Goal: Information Seeking & Learning: Check status

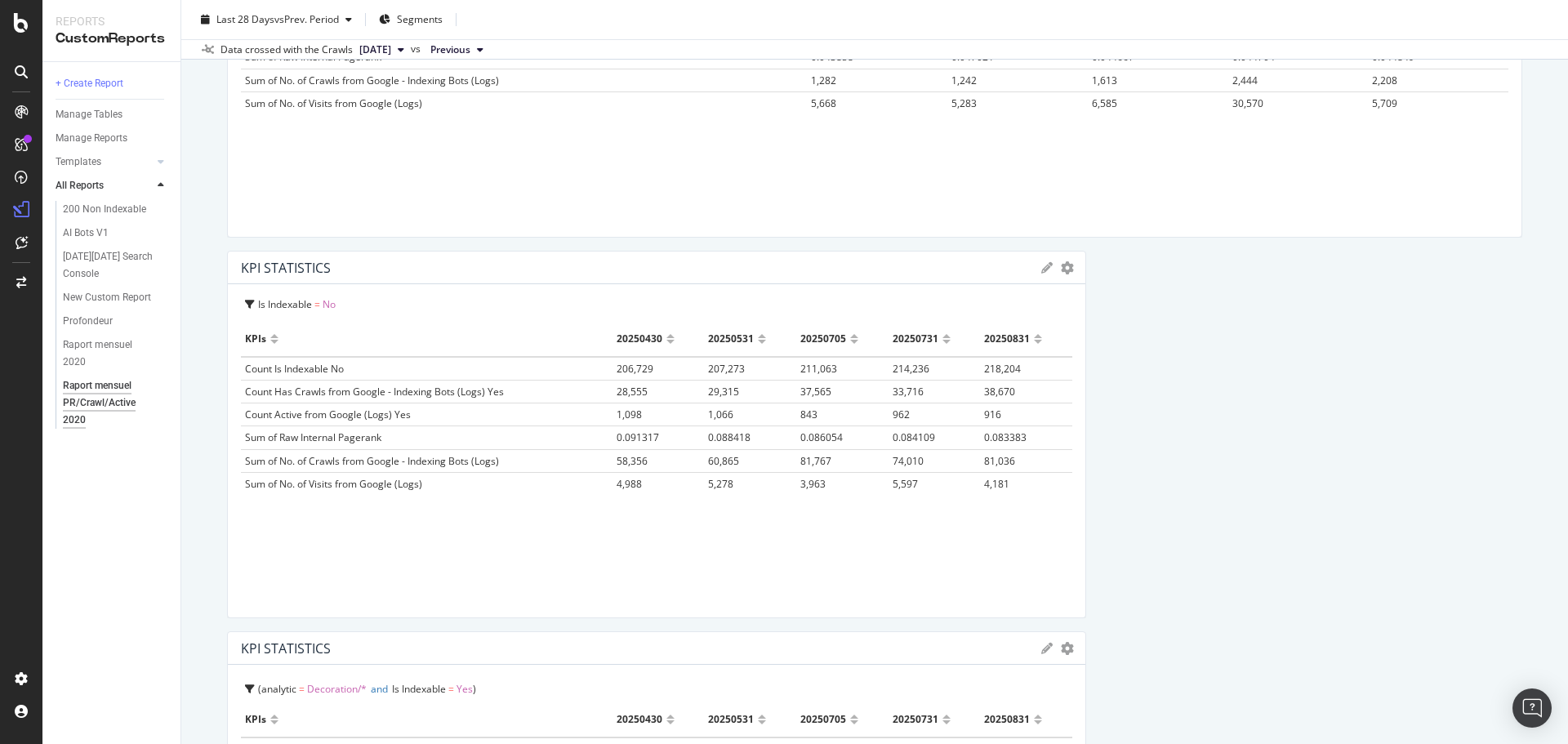
scroll to position [1818, 0]
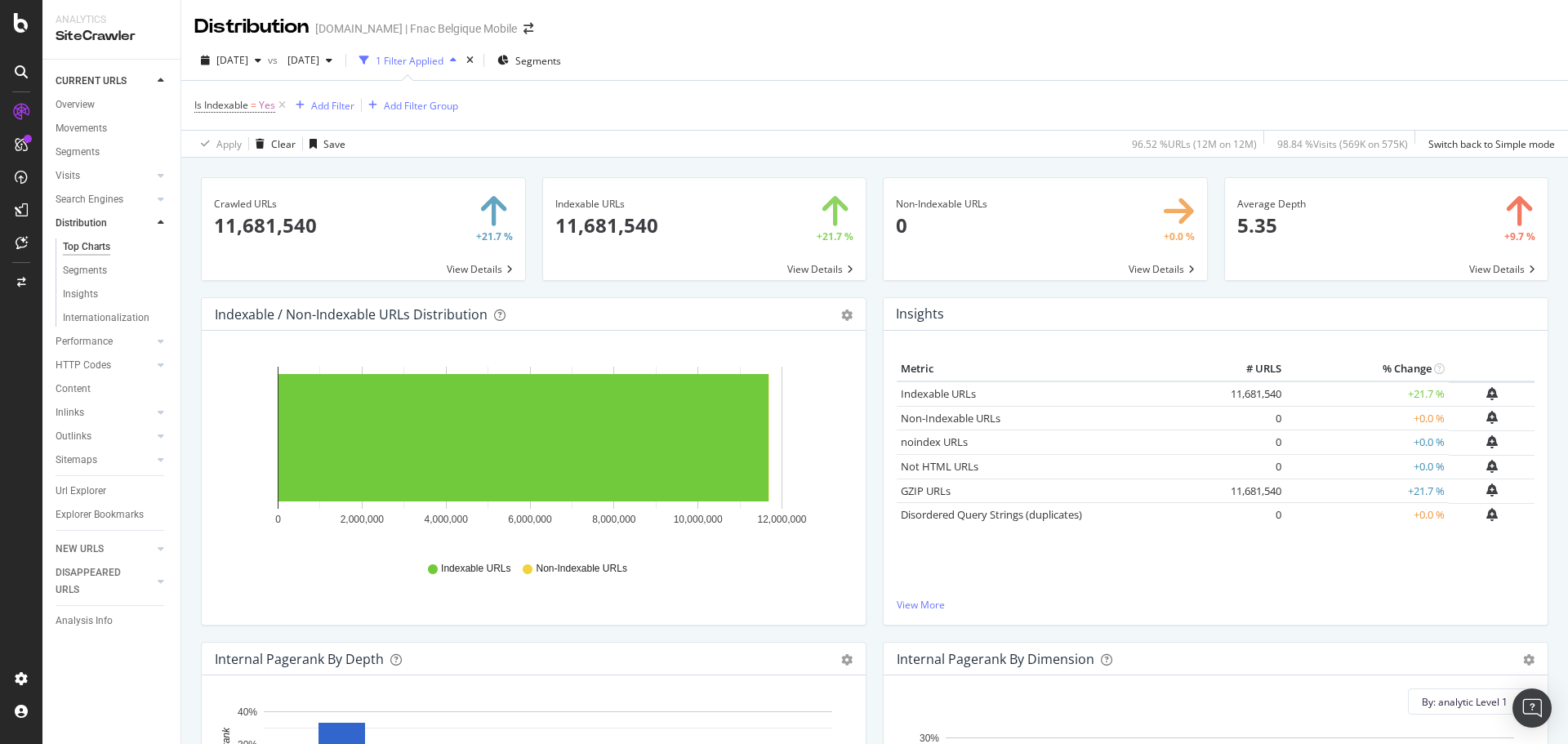
scroll to position [70, 0]
